Goal: Task Accomplishment & Management: Use online tool/utility

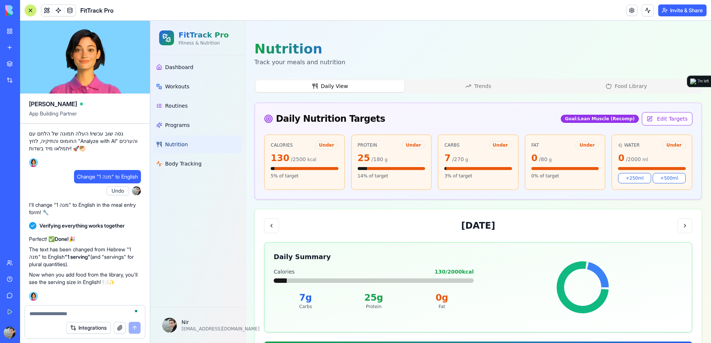
click at [28, 14] on button at bounding box center [31, 10] width 12 height 12
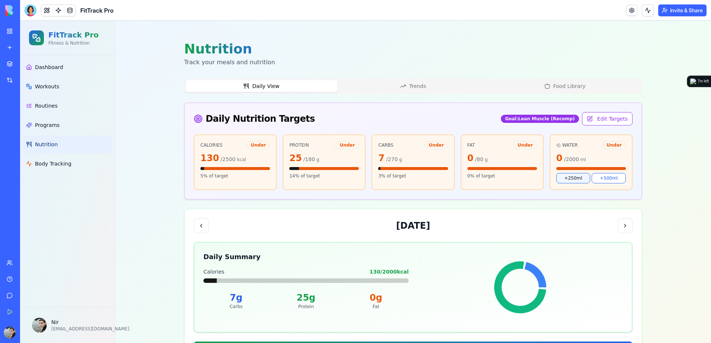
click at [580, 179] on button "+250ml" at bounding box center [573, 178] width 34 height 10
drag, startPoint x: 238, startPoint y: 52, endPoint x: 177, endPoint y: 51, distance: 61.7
click at [177, 51] on div "Add Entry Nutrition Track your meals and nutrition Daily View Trends Food Libra…" at bounding box center [413, 260] width 476 height 478
click at [164, 68] on main "Add Entry Nutrition Track your meals and nutrition Daily View Trends Food Libra…" at bounding box center [412, 260] width 595 height 478
drag, startPoint x: 181, startPoint y: 64, endPoint x: 295, endPoint y: 64, distance: 113.7
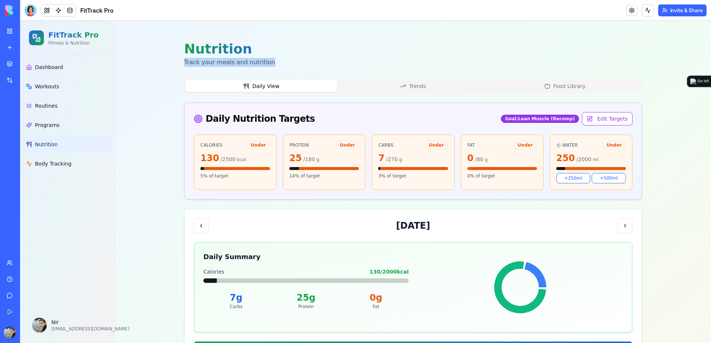
click at [295, 64] on div "Nutrition Track your meals and nutrition" at bounding box center [413, 54] width 458 height 25
click at [294, 64] on div "Nutrition Track your meals and nutrition" at bounding box center [413, 54] width 458 height 25
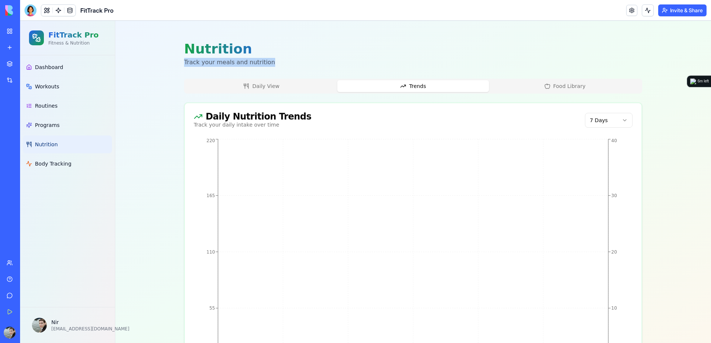
click at [400, 88] on icon "button" at bounding box center [403, 86] width 6 height 6
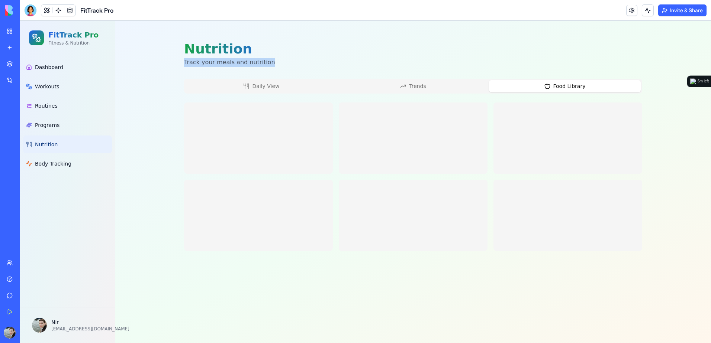
click at [583, 85] on button "Food Library" at bounding box center [565, 86] width 152 height 12
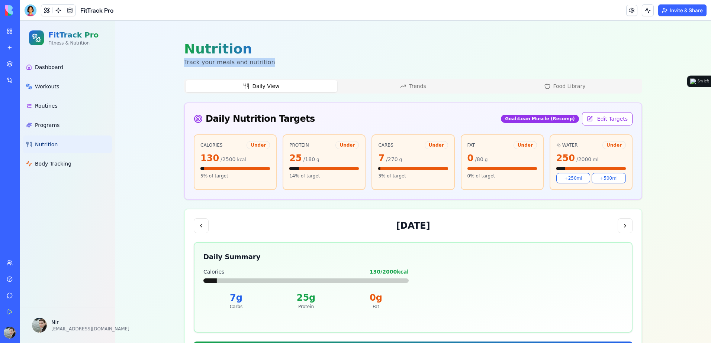
click at [287, 84] on button "Daily View" at bounding box center [261, 86] width 152 height 12
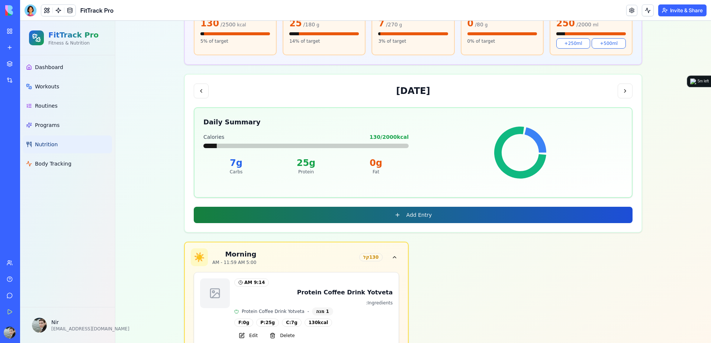
scroll to position [155, 0]
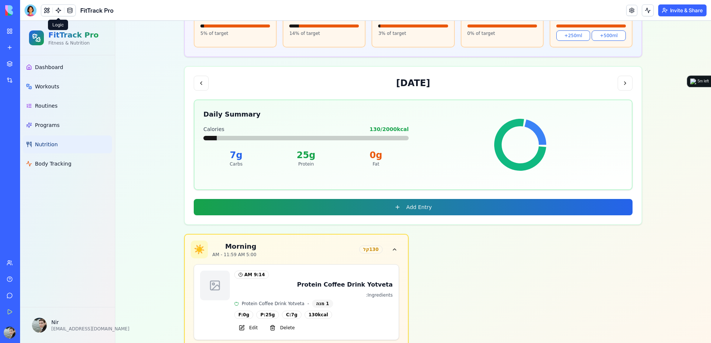
scroll to position [155, 0]
